Goal: Check status: Check status

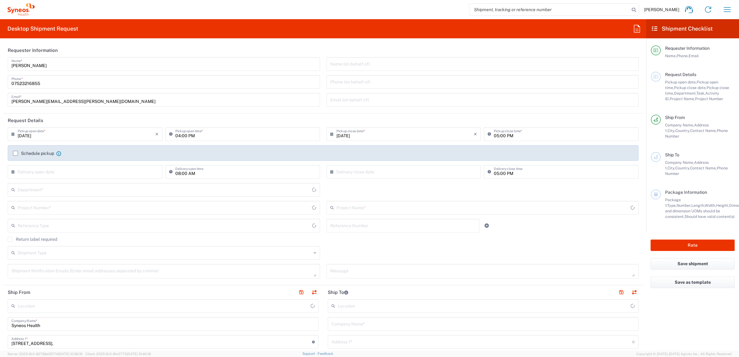
type input "[GEOGRAPHIC_DATA]"
type input "8350"
type input "[GEOGRAPHIC_DATA]"
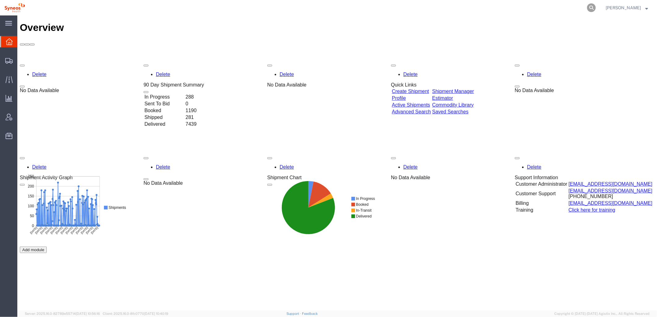
click at [595, 6] on icon at bounding box center [591, 7] width 9 height 9
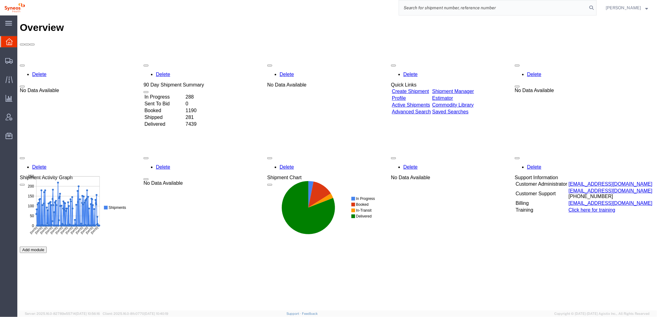
paste input "391860564417"
type input "391860564417"
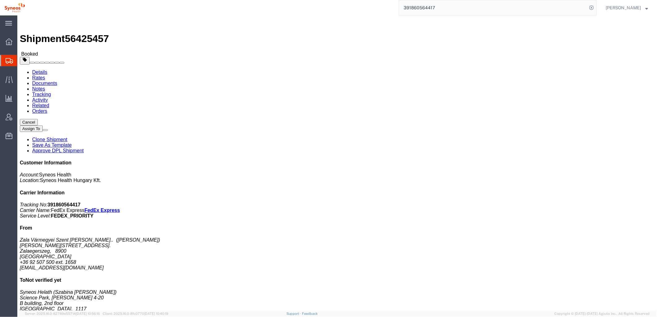
drag, startPoint x: 4, startPoint y: 64, endPoint x: 57, endPoint y: 85, distance: 57.1
click div "Ship From Zala Vármegyei [GEOGRAPHIC_DATA][PERSON_NAME] - [PERSON_NAME] ([PERSO…"
click address "Syneos Helath (Szabina [PERSON_NAME]) [GEOGRAPHIC_DATA], Irinyi [PERSON_NAME] […"
drag, startPoint x: 153, startPoint y: 90, endPoint x: 145, endPoint y: 59, distance: 31.6
click div "Ship To Syneos Helath (Szabina [PERSON_NAME]) [GEOGRAPHIC_DATA], Irinyi [PERSON…"
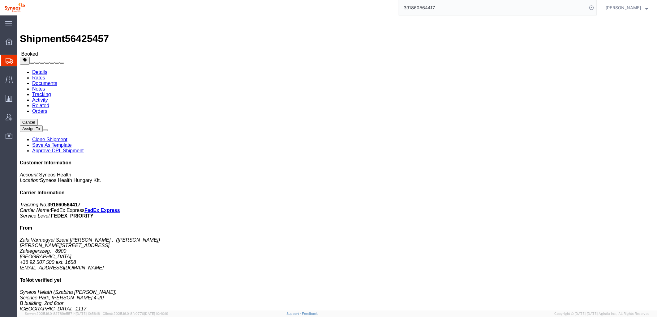
copy div "Ship To Syneos Helath (Szabina [PERSON_NAME]) [GEOGRAPHIC_DATA], Irinyi [PERSON…"
